Goal: Task Accomplishment & Management: Manage account settings

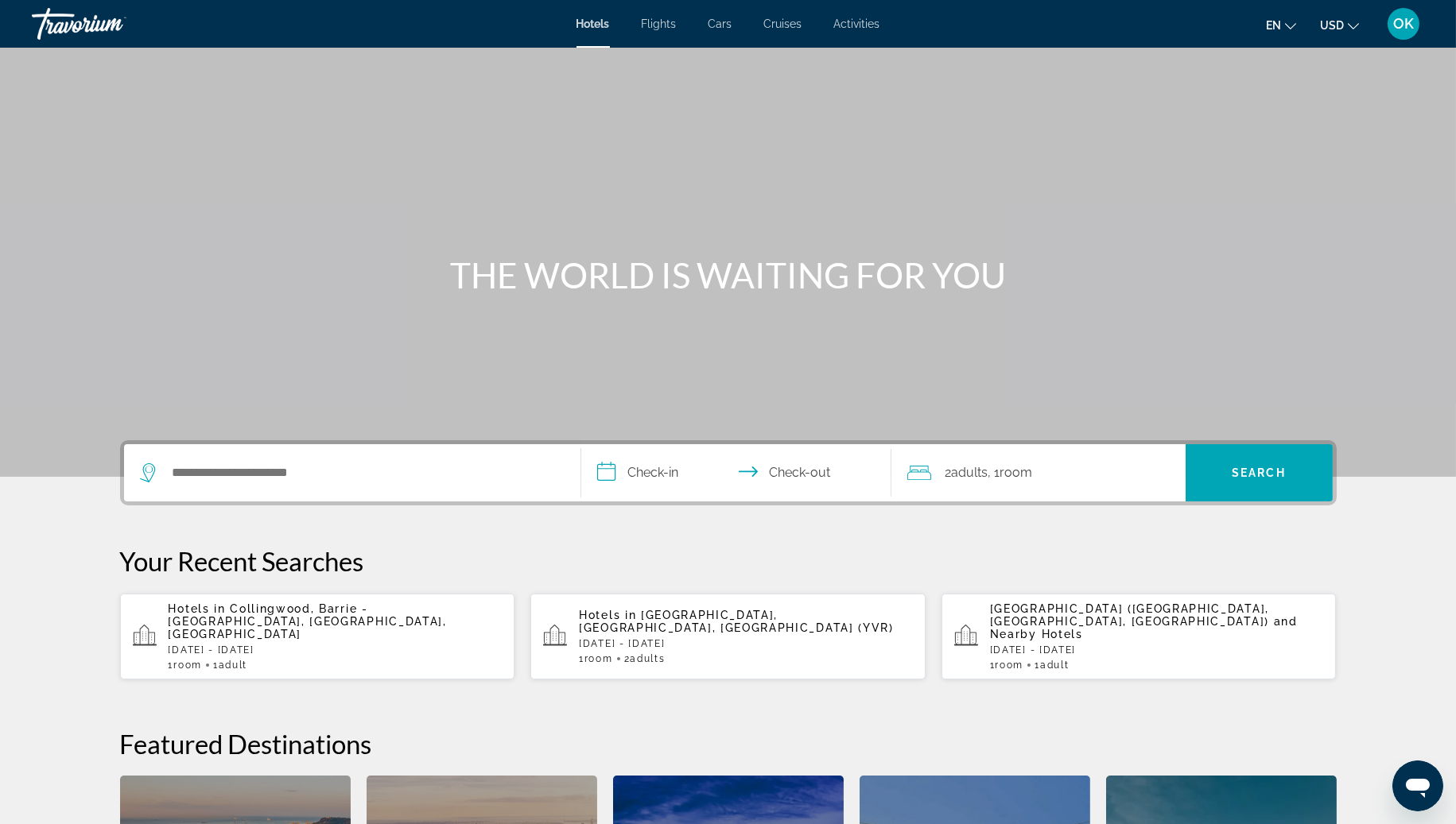
click at [1386, 22] on button "OK" at bounding box center [1403, 24] width 42 height 33
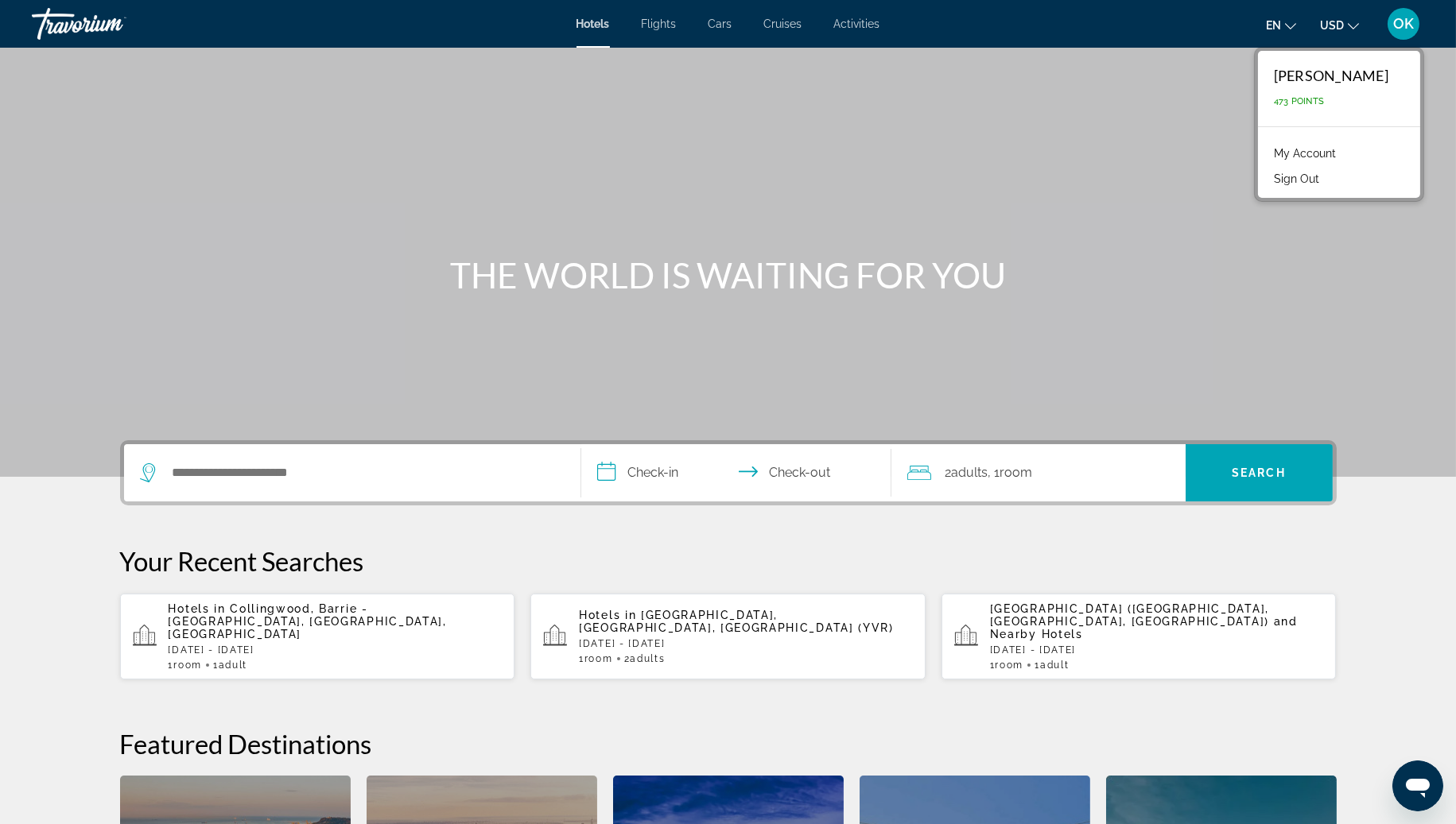
click at [1338, 160] on link "My Account" at bounding box center [1304, 153] width 78 height 20
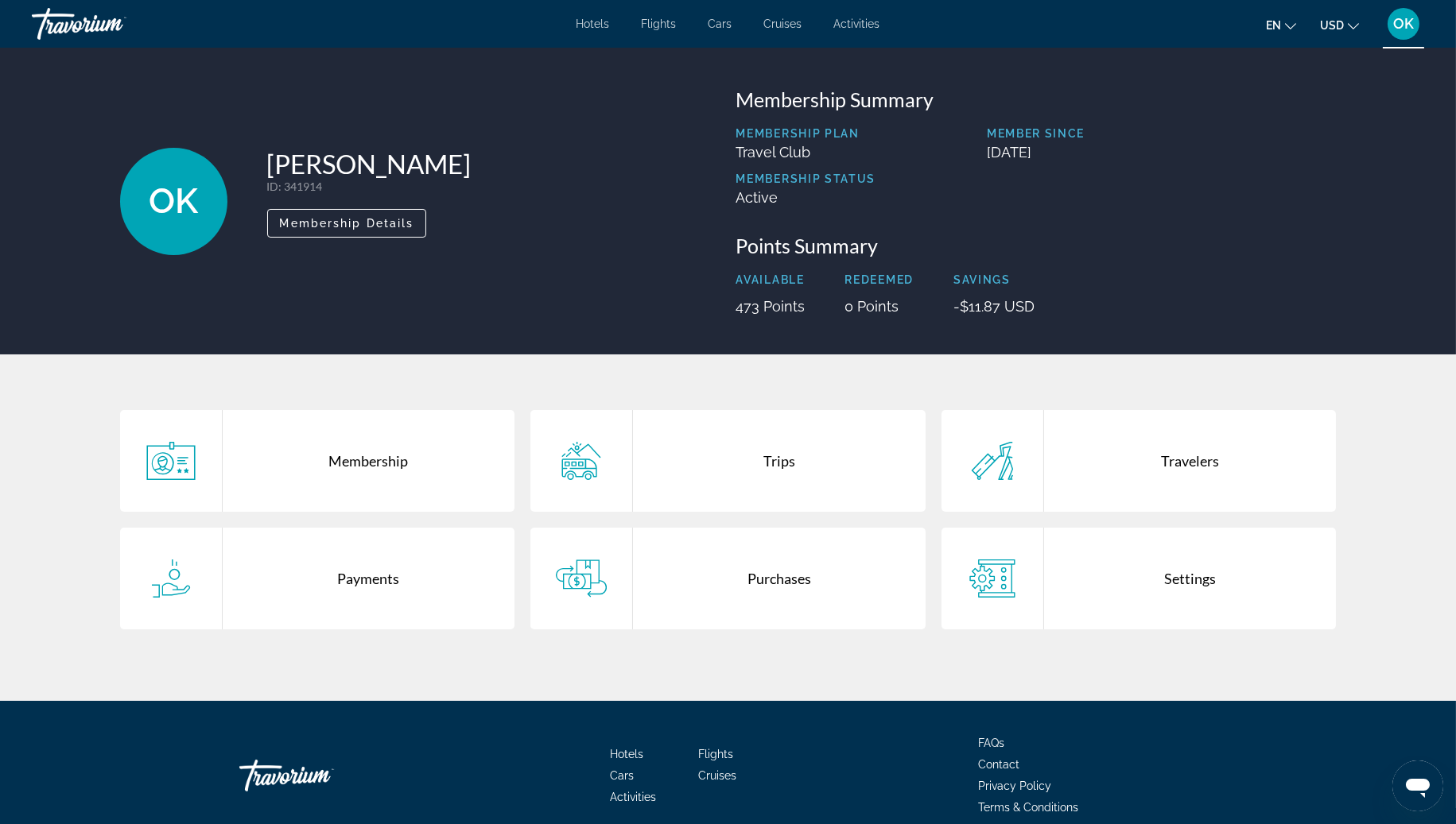
click at [697, 649] on div "Membership Trips Travelers Payments Purchases Settings" at bounding box center [728, 528] width 1281 height 347
click at [709, 581] on div "Purchases" at bounding box center [779, 578] width 293 height 102
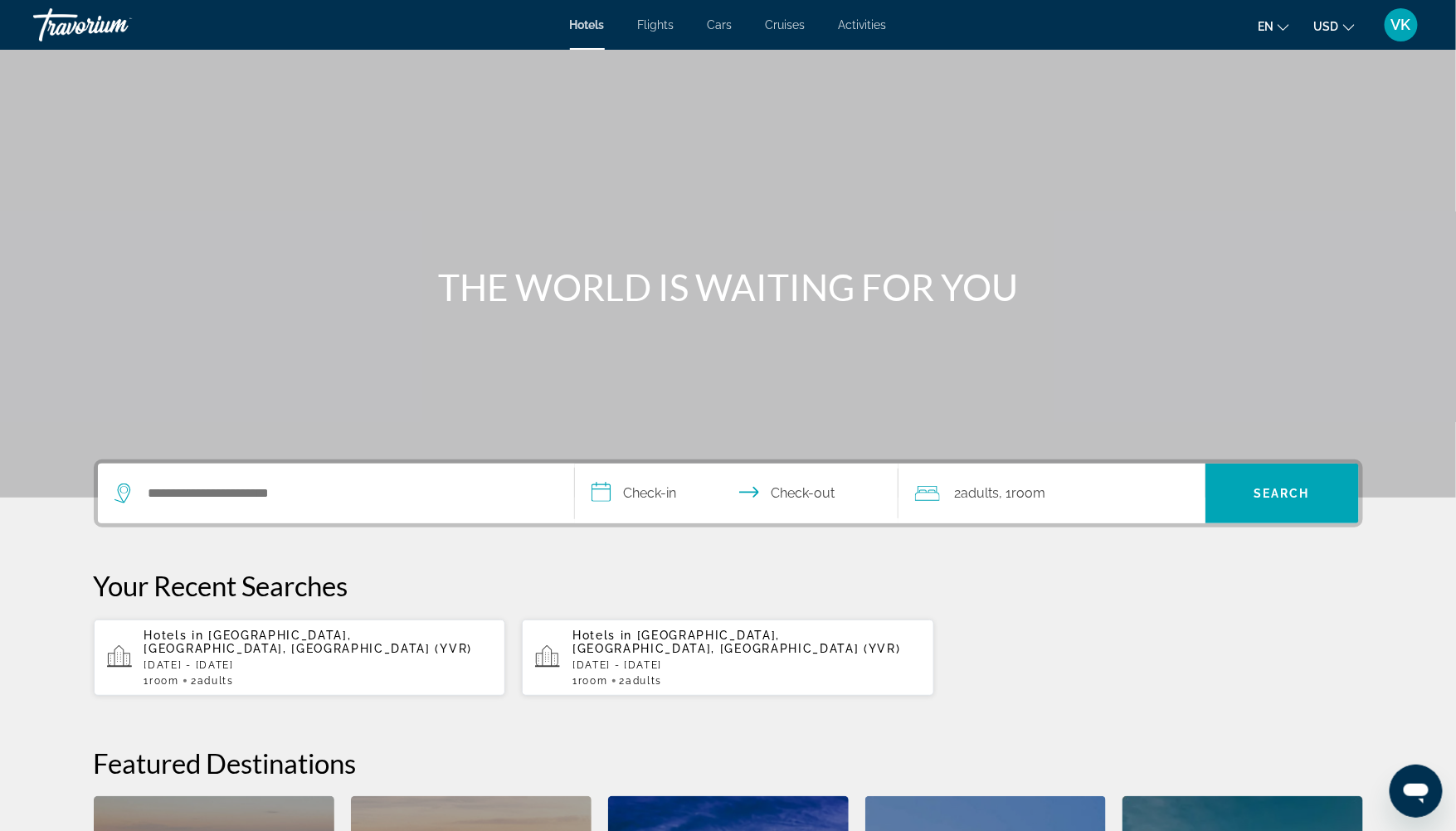
click at [1373, 26] on ul "en English Español Français Italiano Português русский USD USD ($) MXN (Mex$) C…" at bounding box center [1318, 25] width 122 height 26
click at [1397, 29] on span "VK" at bounding box center [1401, 24] width 20 height 16
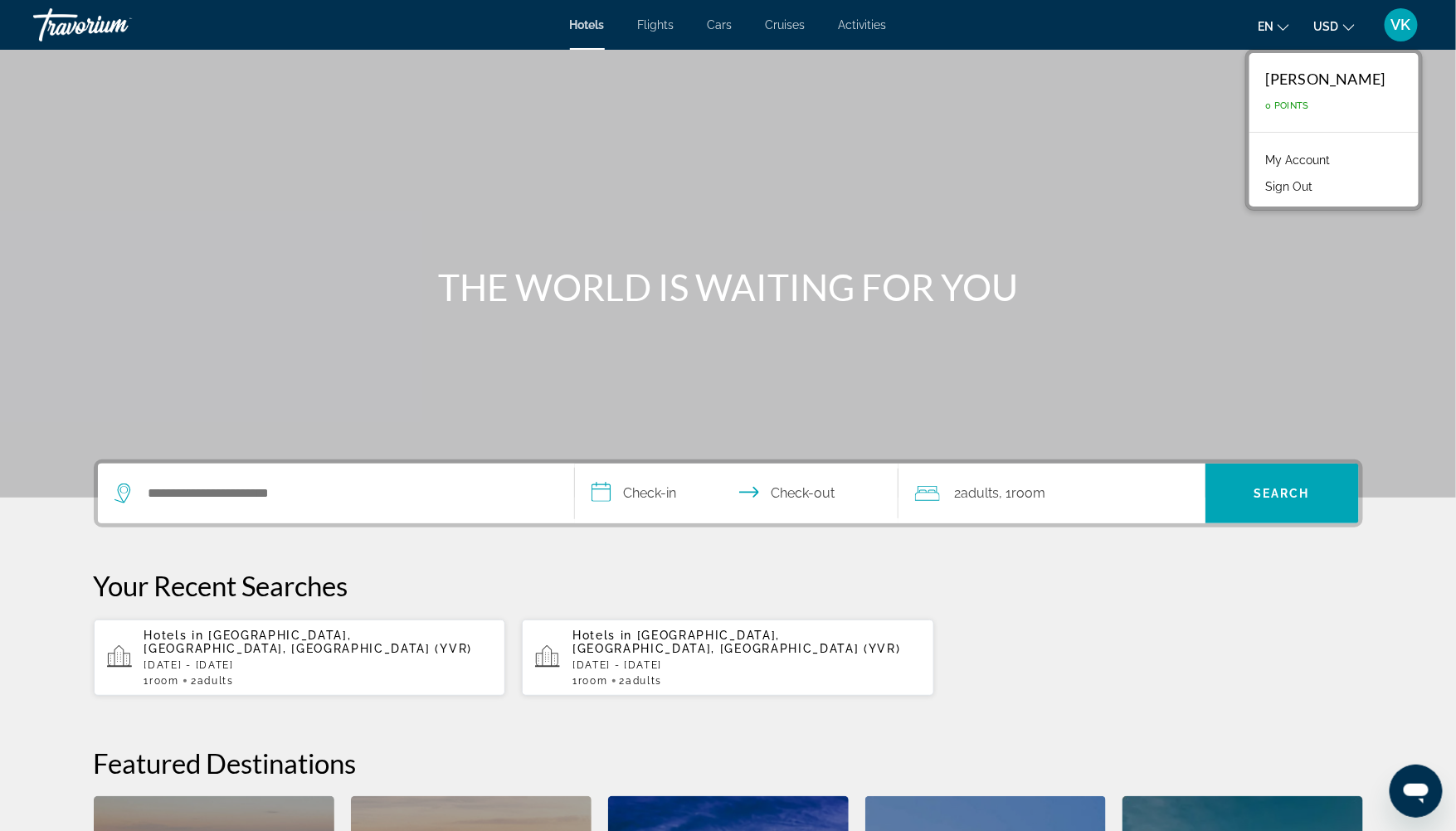
click at [1310, 158] on link "My Account" at bounding box center [1298, 159] width 81 height 21
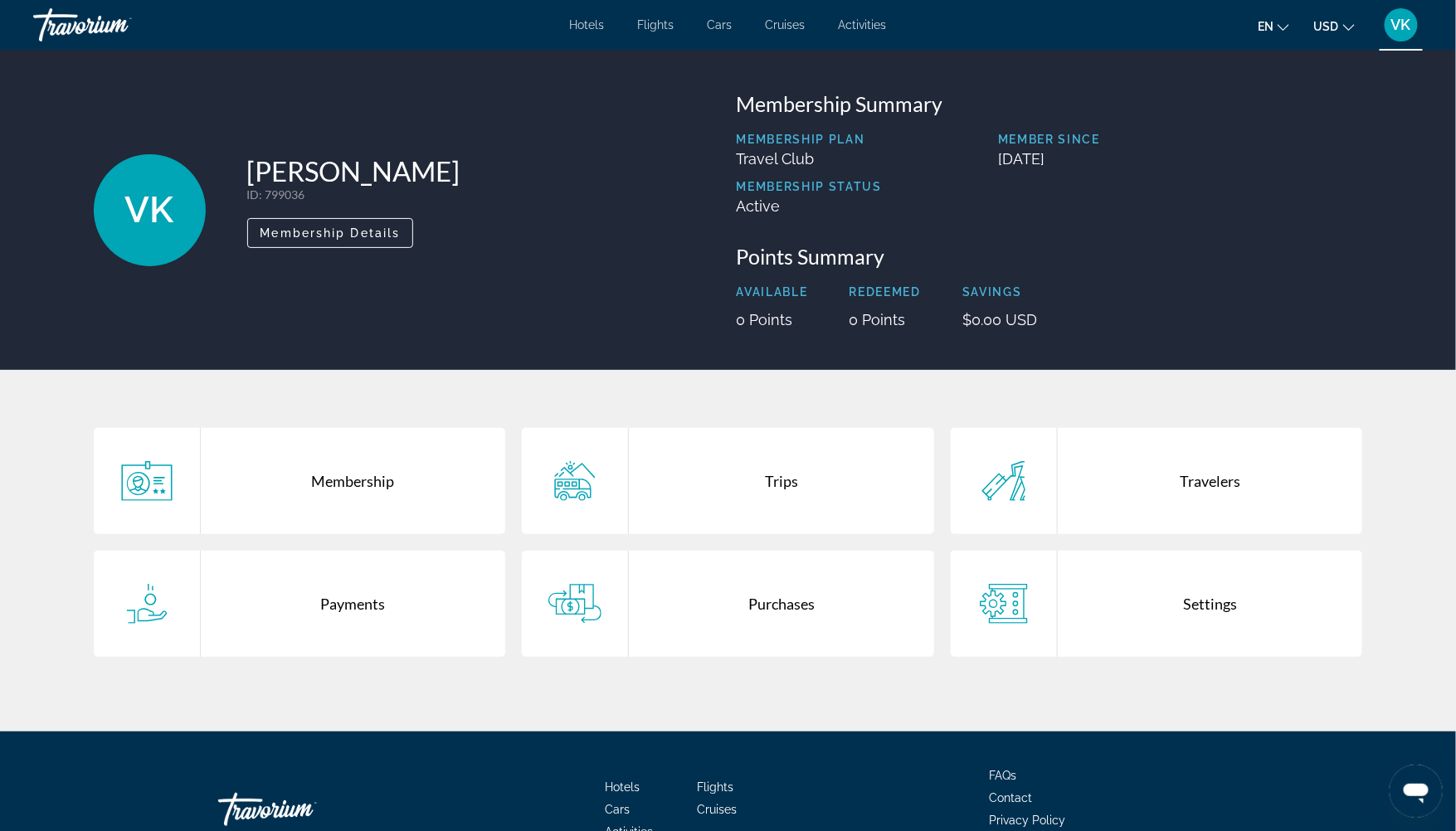
click at [794, 594] on div "Purchases" at bounding box center [782, 604] width 306 height 106
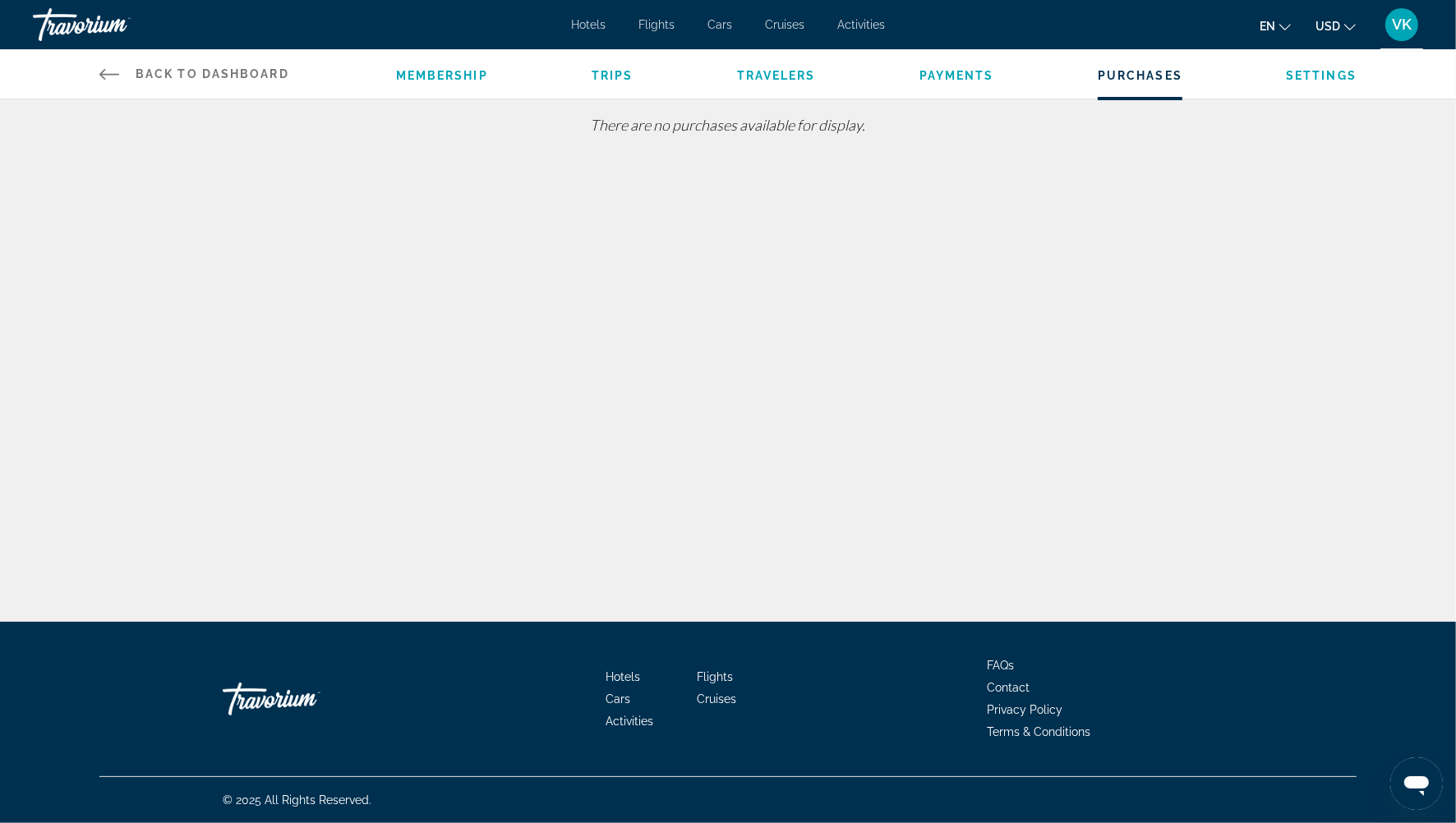
click at [708, 430] on div "Back to Dashboard Dashboard Membership Trips Travelers Payments Purchases Setti…" at bounding box center [728, 311] width 1456 height 622
